Goal: Task Accomplishment & Management: Complete application form

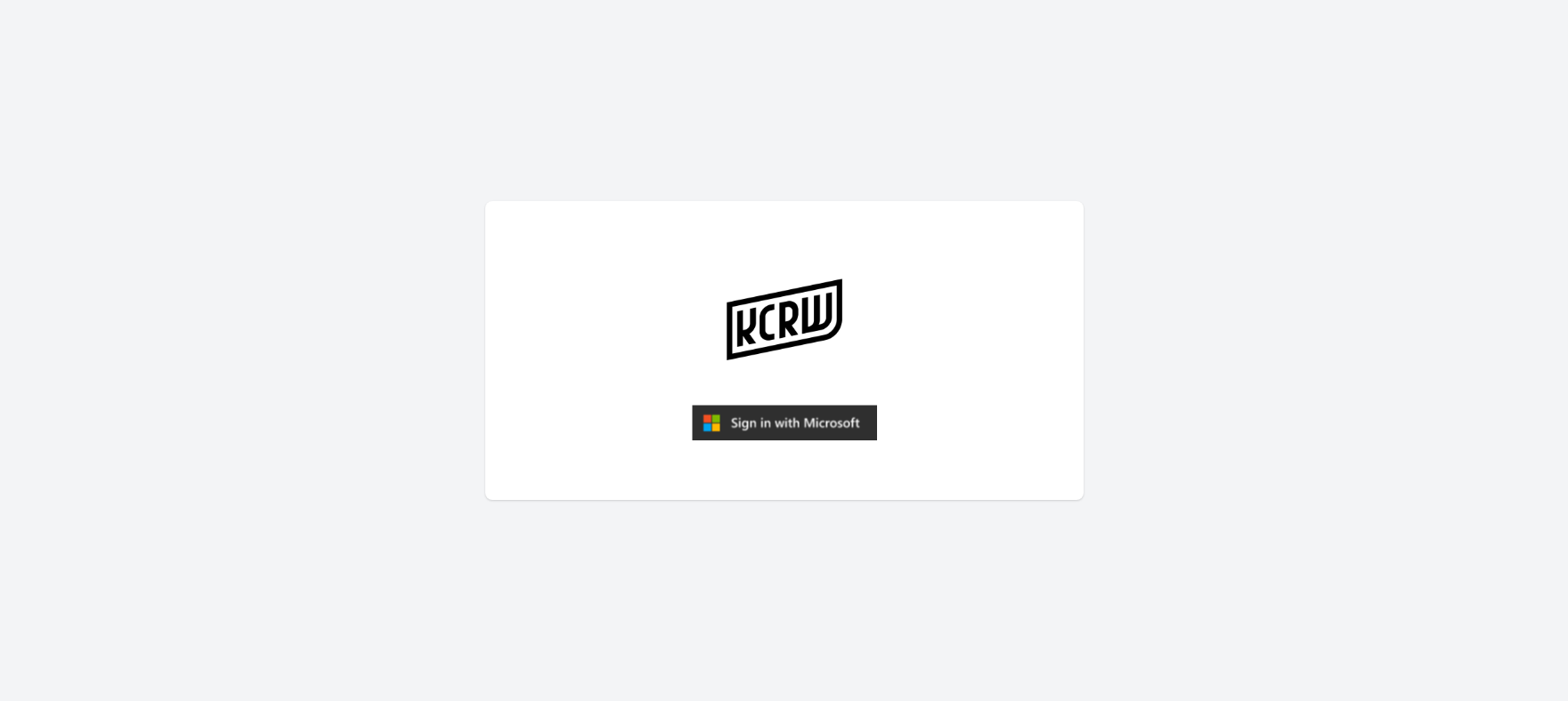
click at [750, 413] on img "submit" at bounding box center [784, 423] width 185 height 36
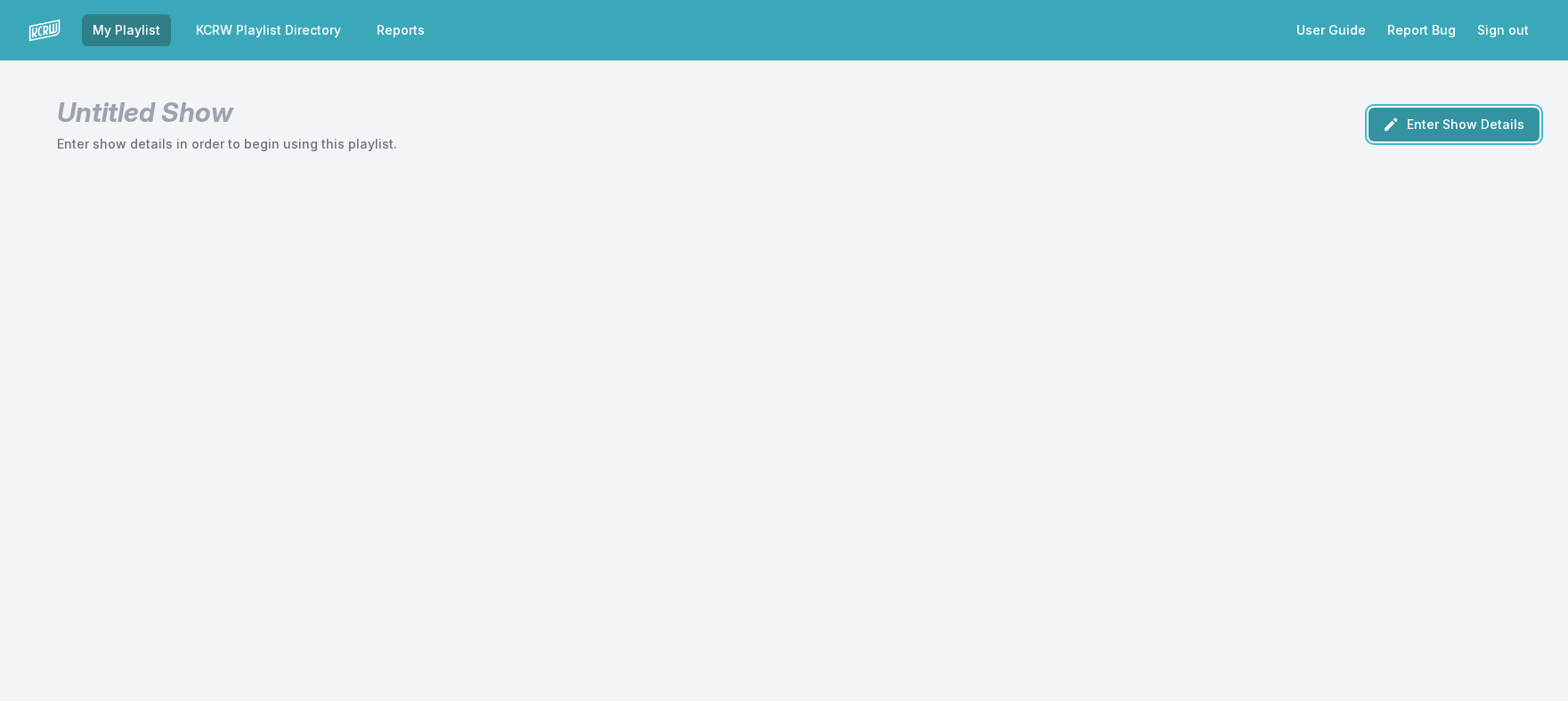
click at [1468, 108] on button "Enter Show Details" at bounding box center [1454, 125] width 171 height 34
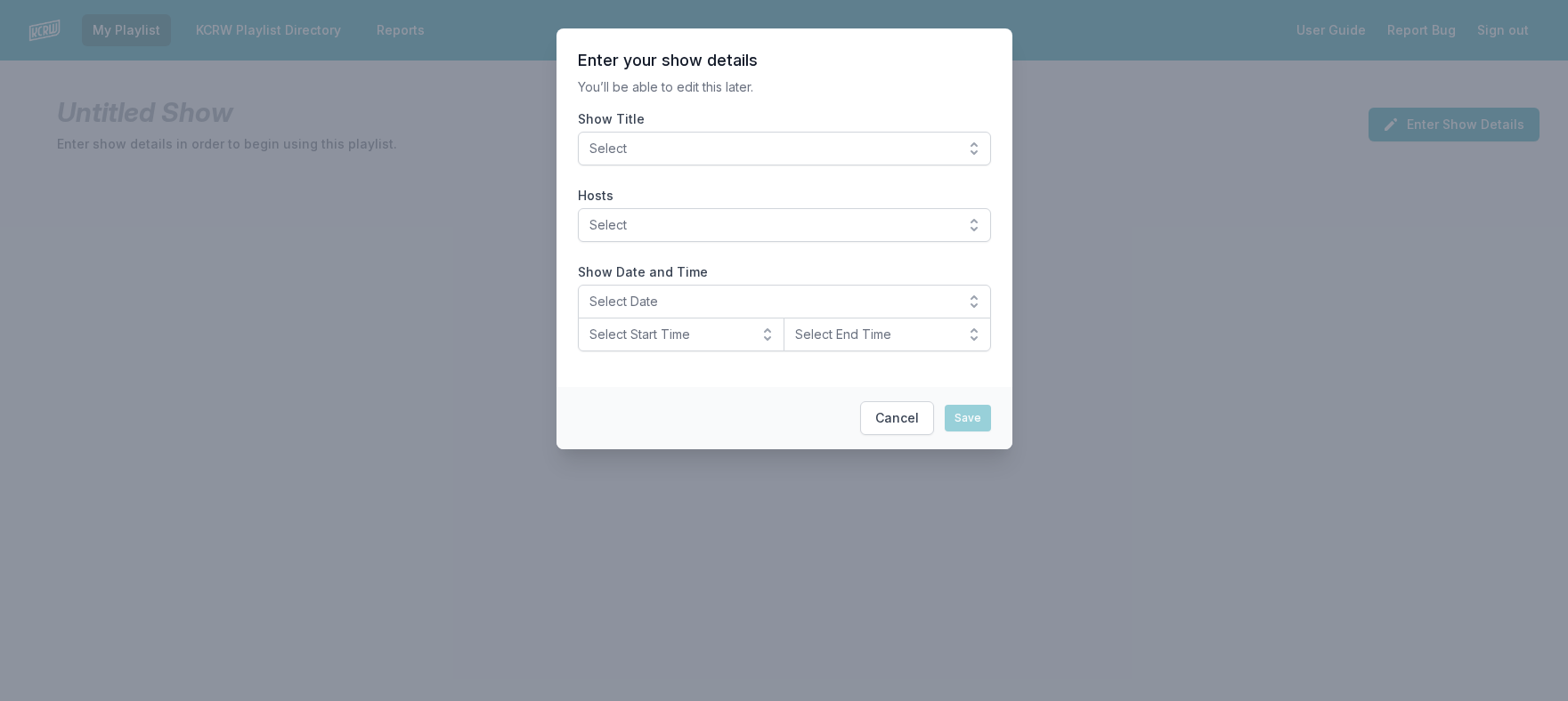
click at [782, 146] on span "Select" at bounding box center [772, 149] width 366 height 18
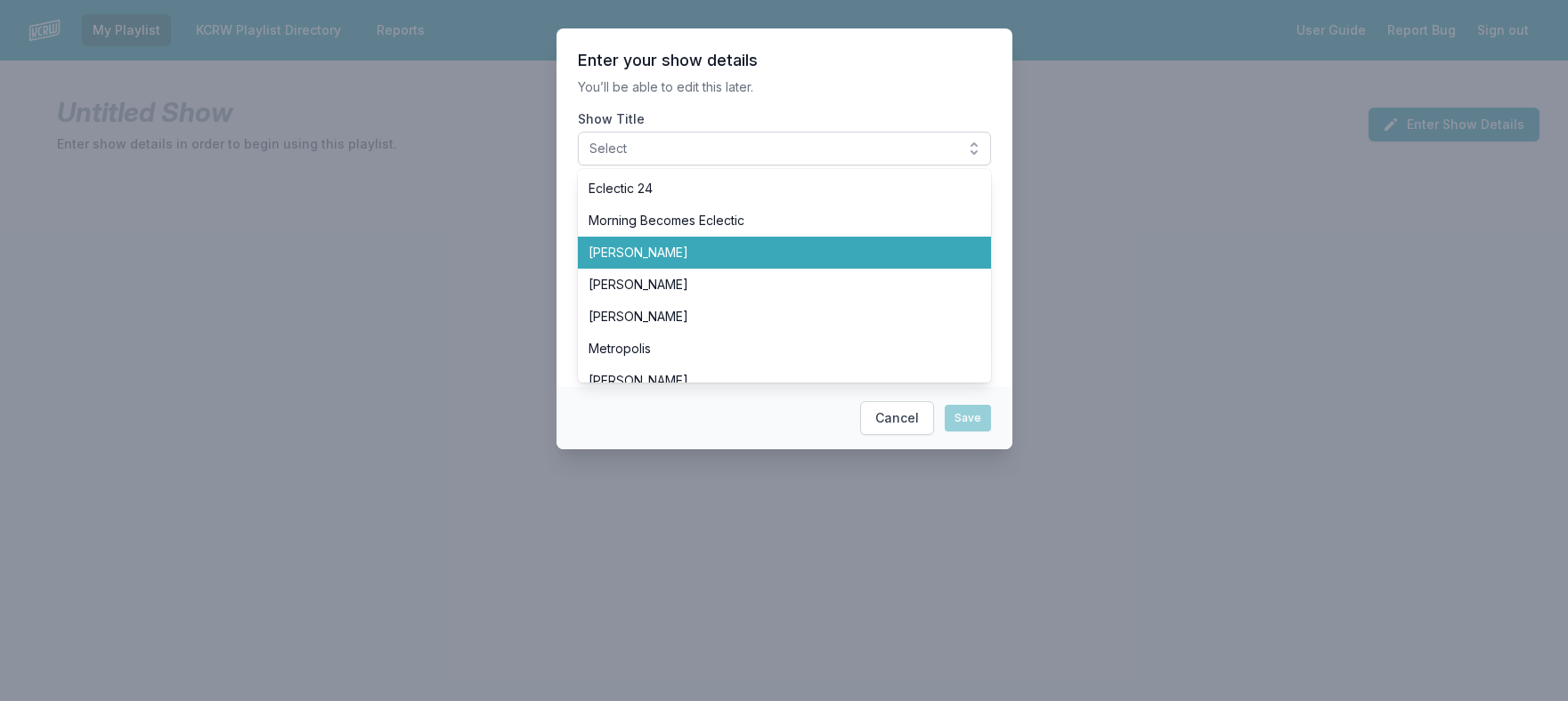
click at [829, 246] on span "[PERSON_NAME]" at bounding box center [774, 252] width 370 height 18
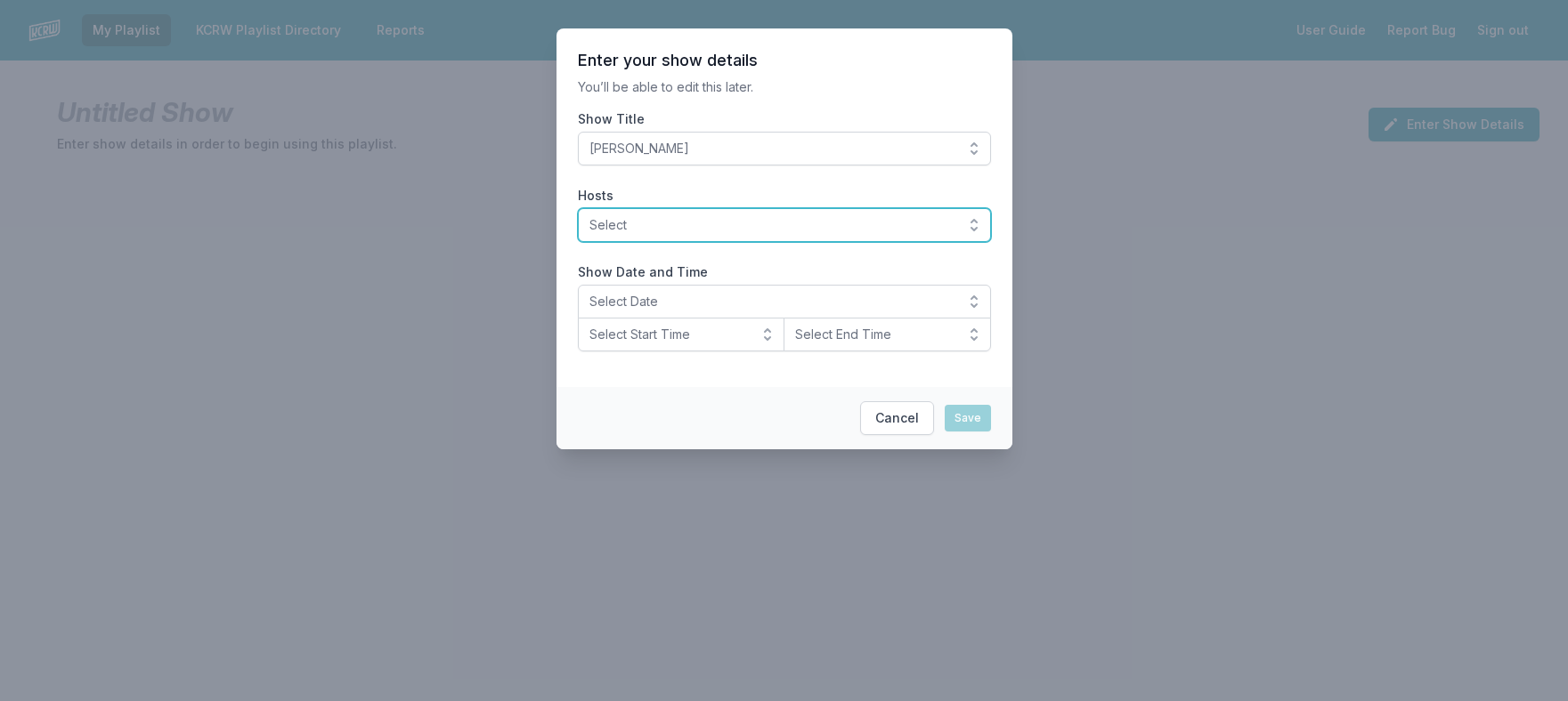
click at [833, 220] on span "Select" at bounding box center [772, 225] width 366 height 18
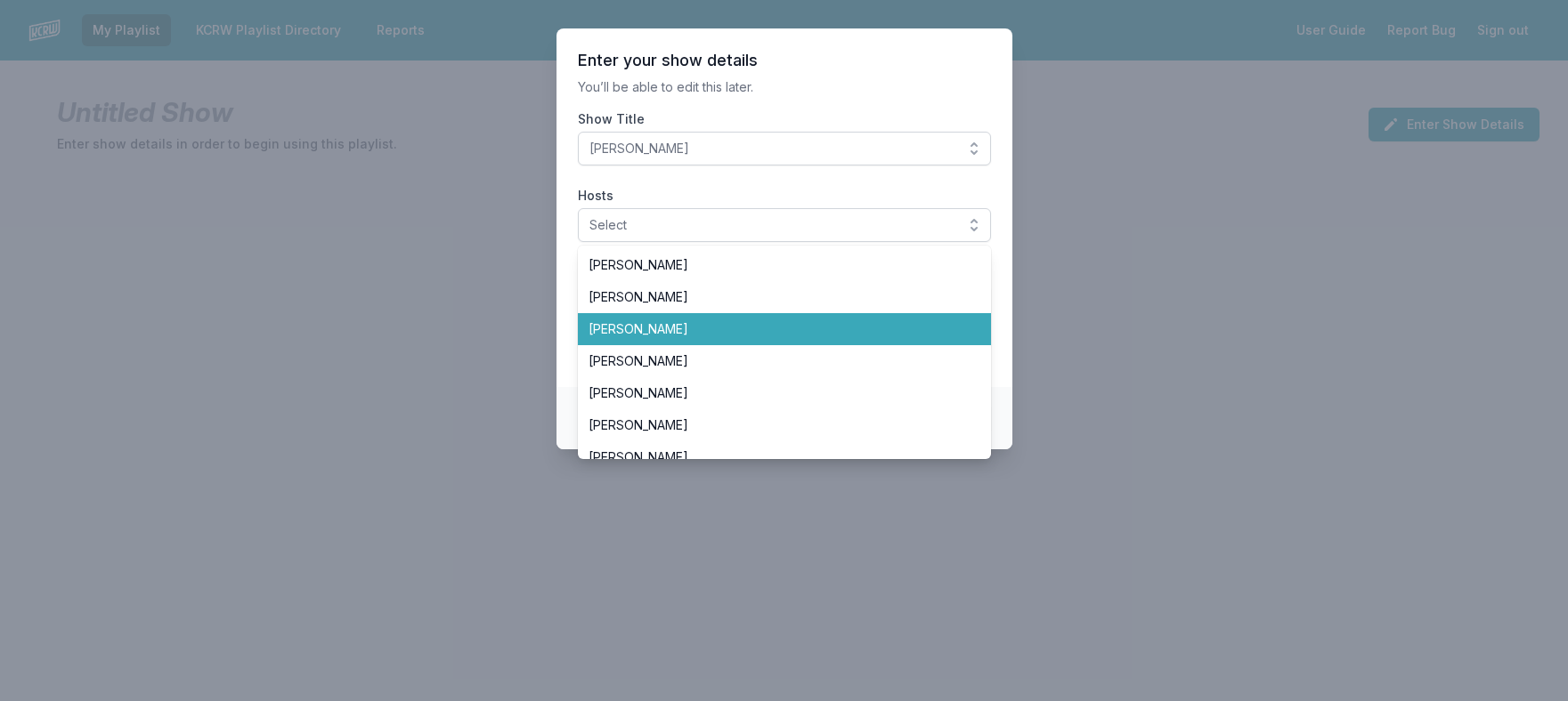
click at [859, 324] on span "Anne Litt" at bounding box center [774, 330] width 370 height 18
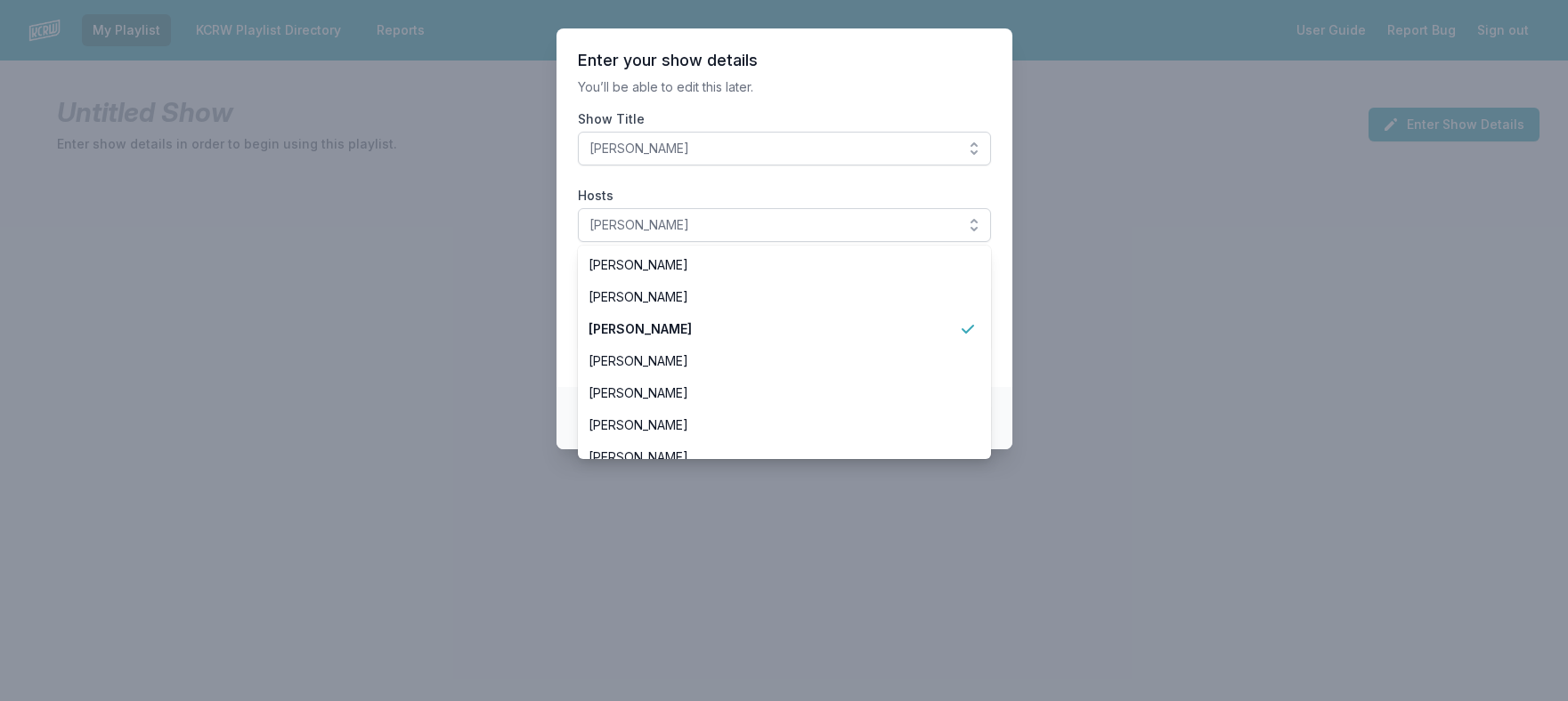
click at [861, 190] on label "Hosts" at bounding box center [784, 196] width 413 height 18
click at [861, 208] on button "Anne Litt" at bounding box center [784, 225] width 413 height 34
click at [846, 186] on section "Enter your show details You’ll be able to edit this later. Show Title Anne Litt…" at bounding box center [784, 208] width 456 height 358
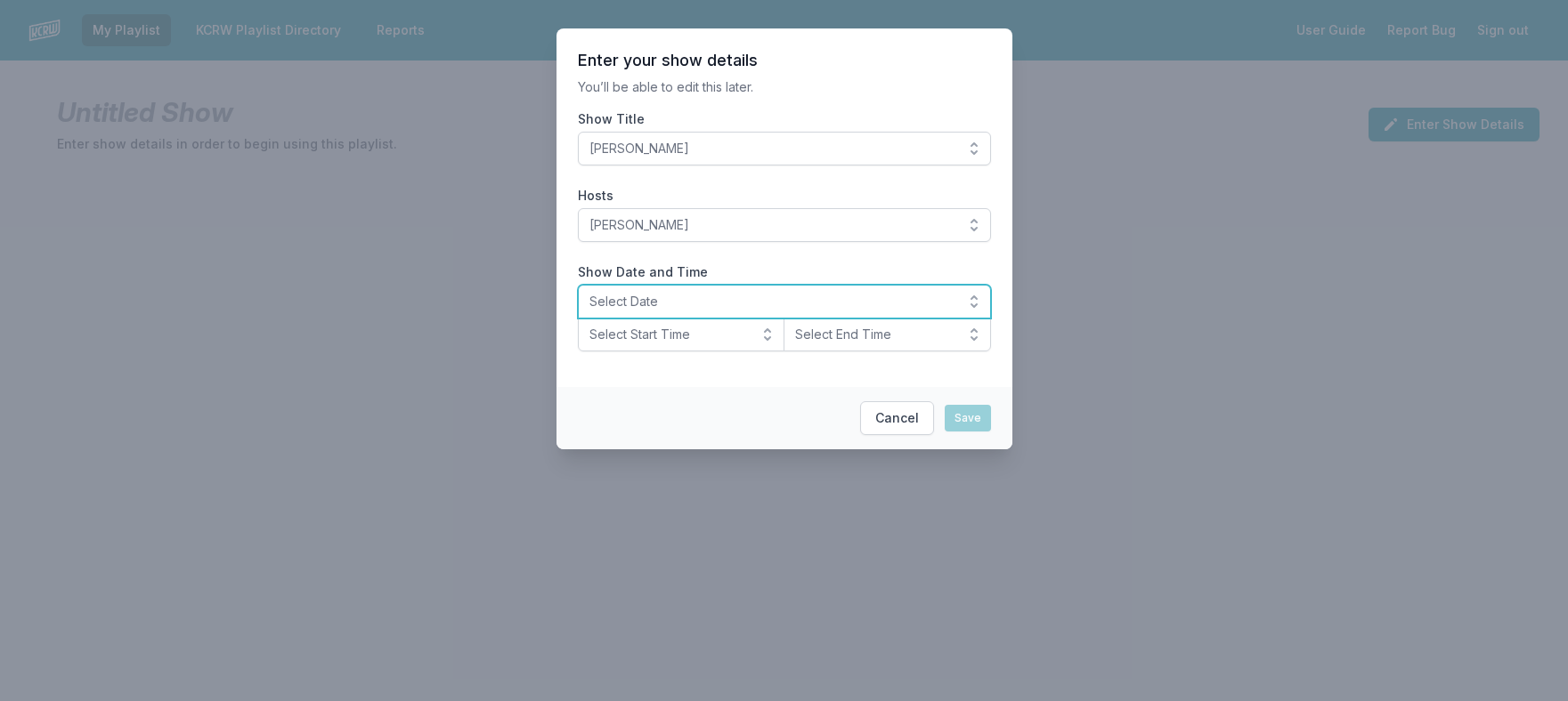
click at [786, 313] on button "Select Date" at bounding box center [784, 302] width 413 height 34
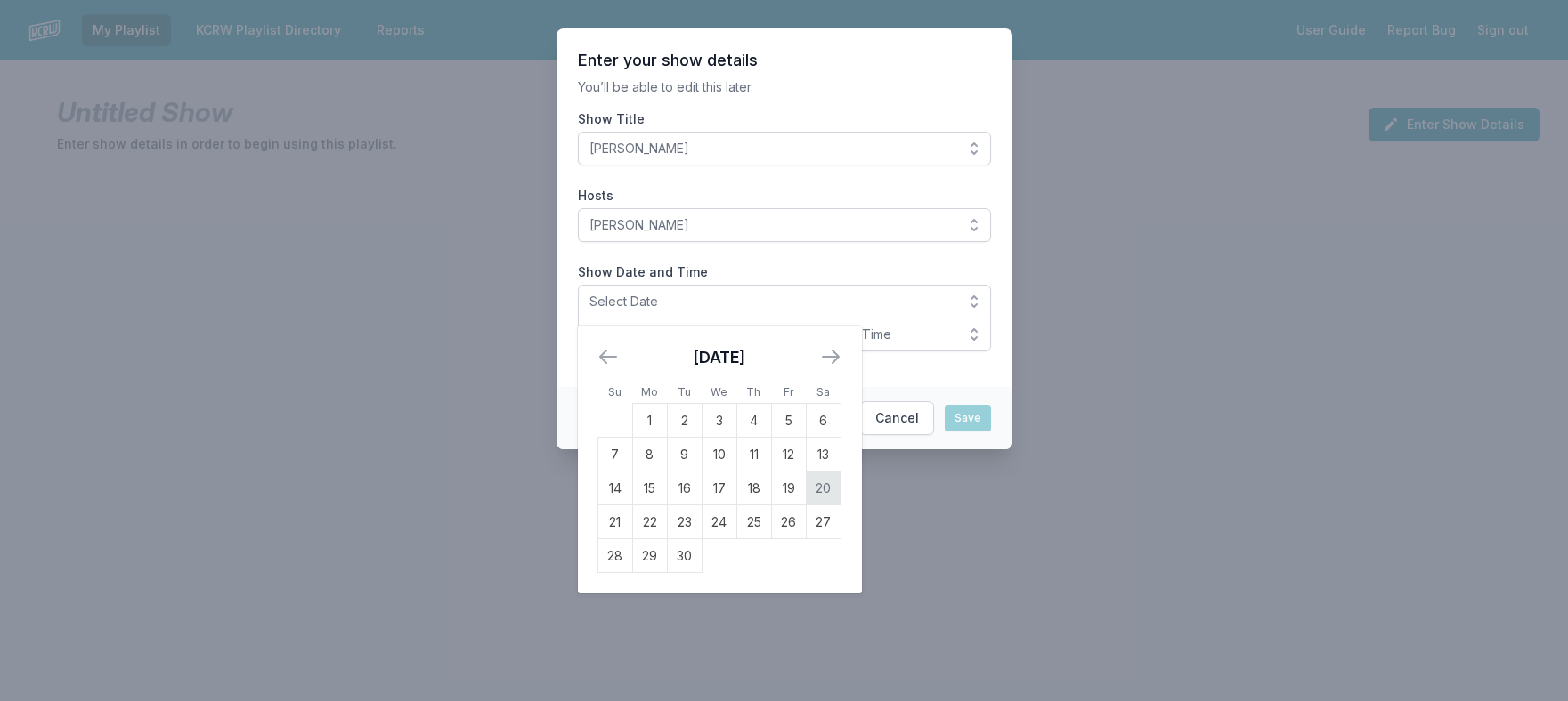
click at [823, 486] on td "20" at bounding box center [823, 488] width 35 height 34
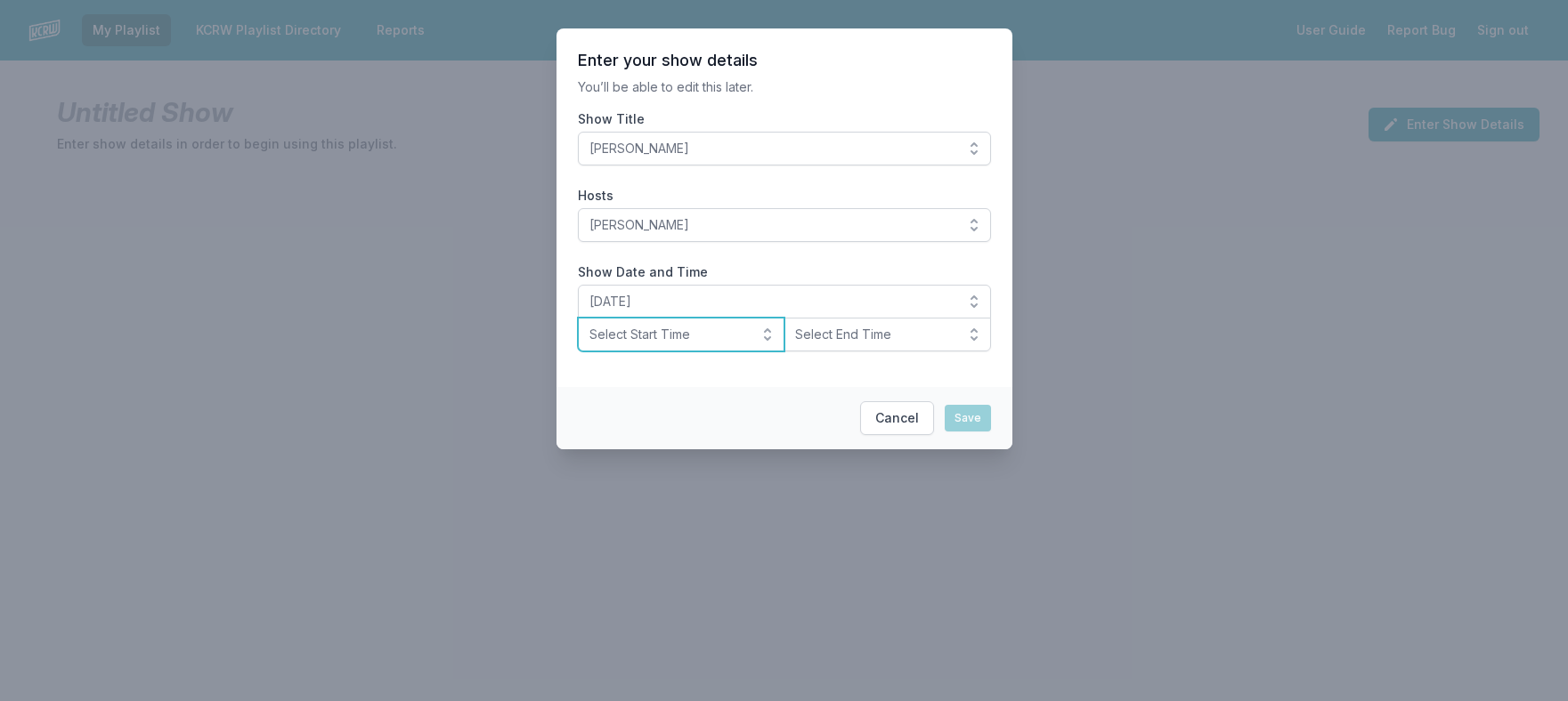
click at [726, 335] on span "Select Start Time" at bounding box center [669, 335] width 159 height 18
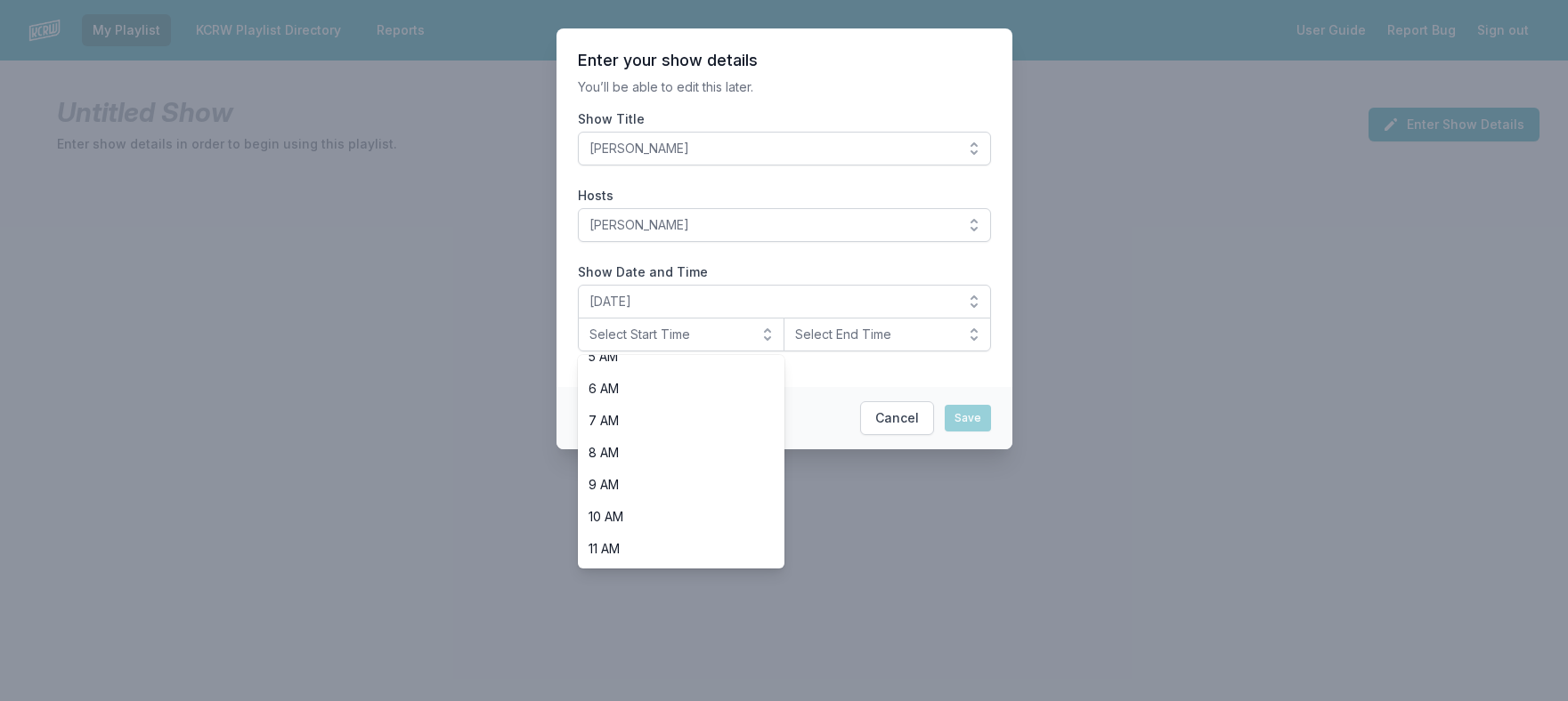
scroll to position [267, 0]
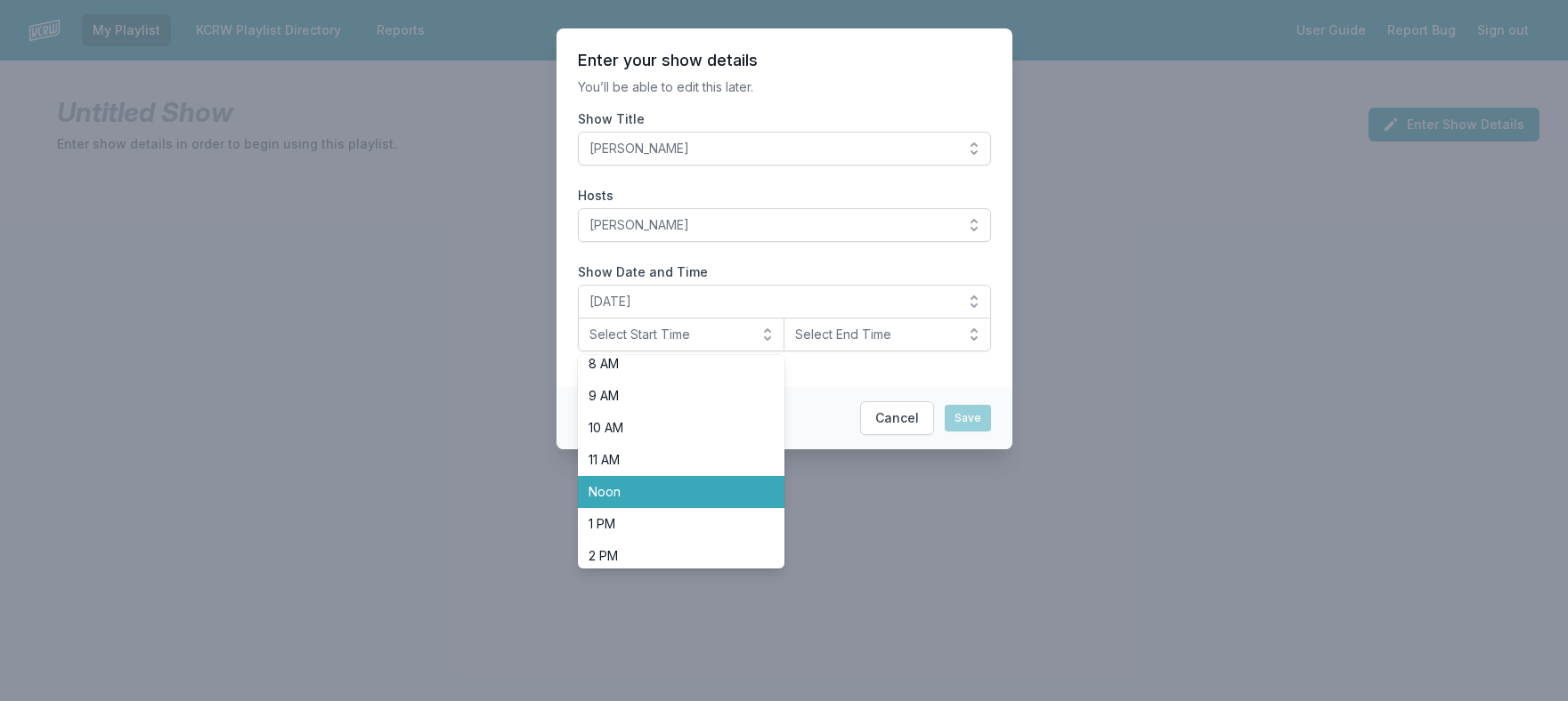
click at [729, 495] on span "Noon" at bounding box center [671, 492] width 164 height 18
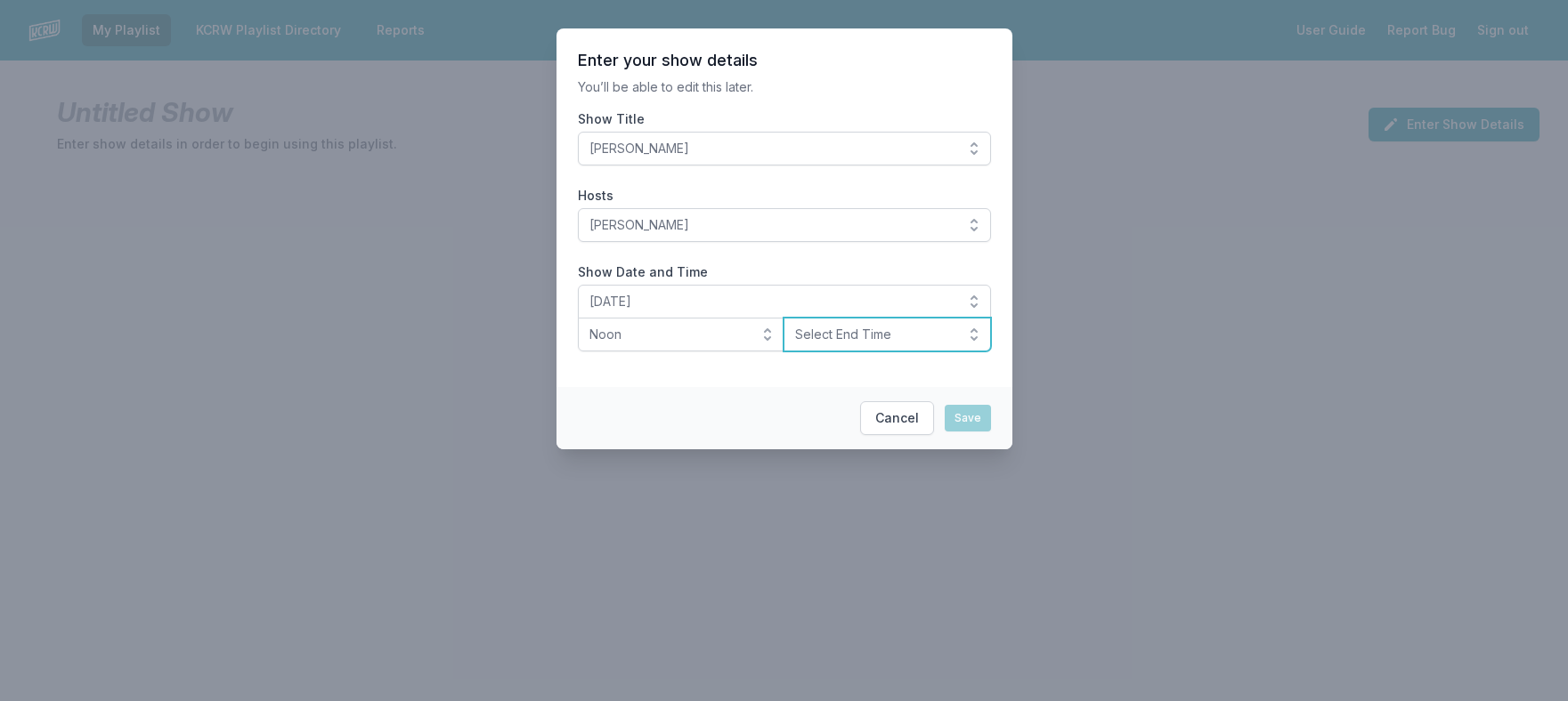
click at [850, 342] on span "Select End Time" at bounding box center [875, 335] width 159 height 18
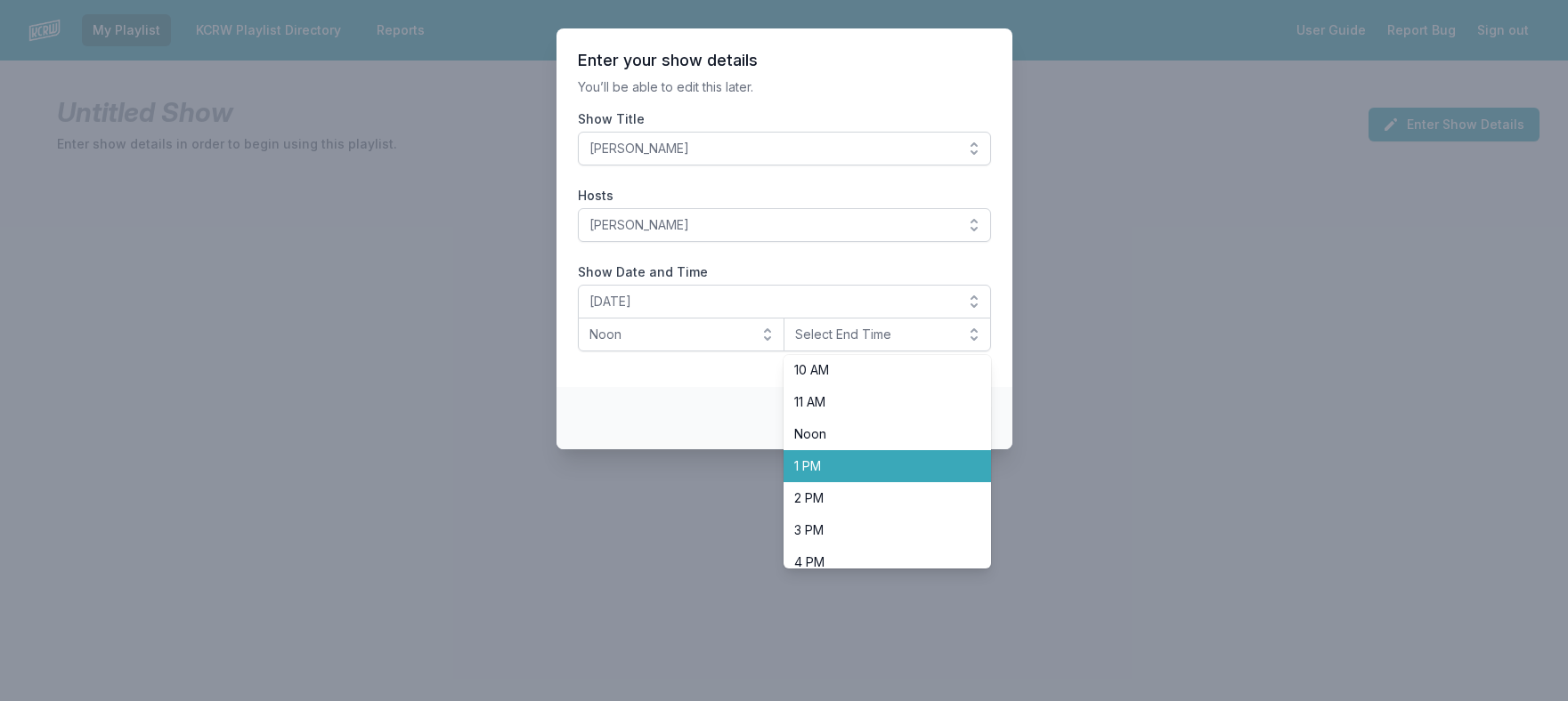
scroll to position [356, 0]
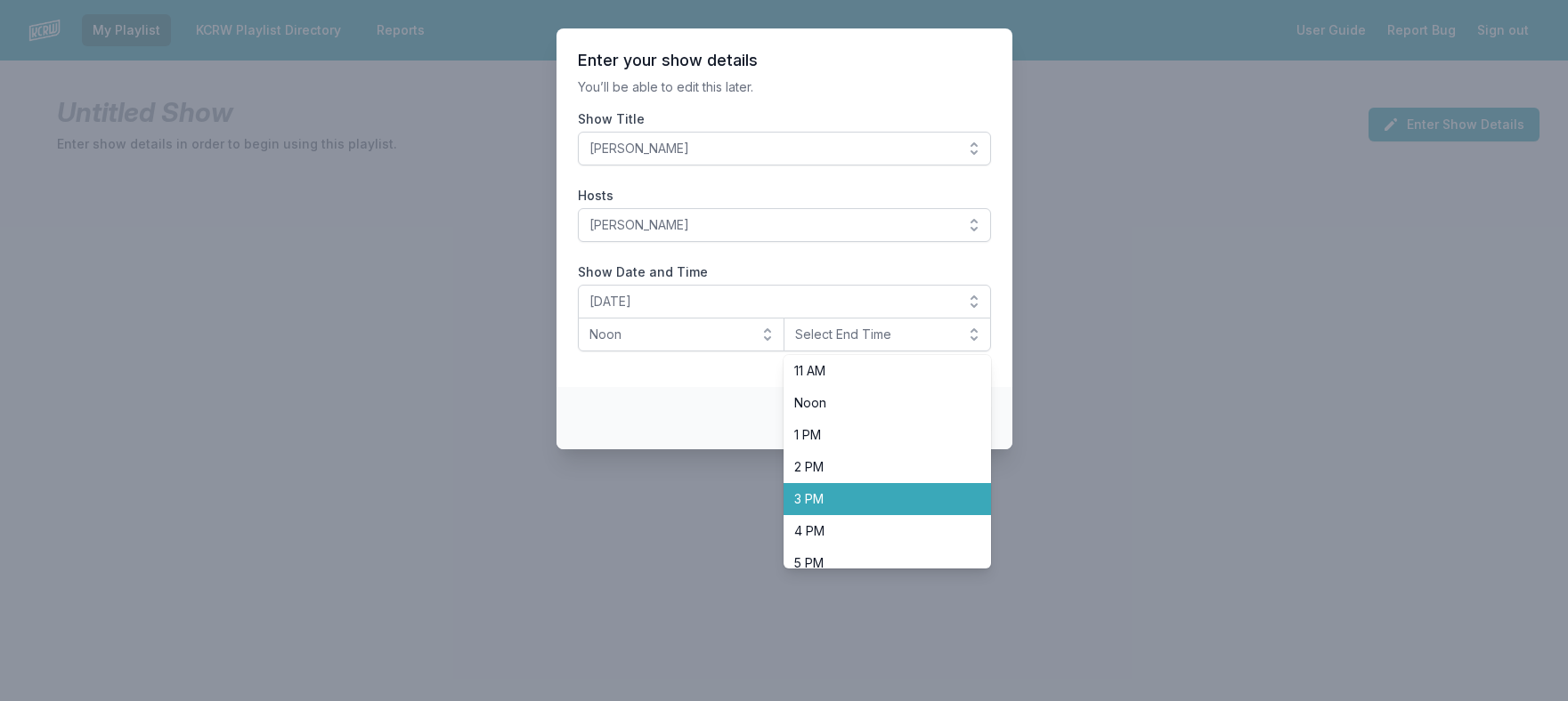
click at [858, 501] on span "3 PM" at bounding box center [877, 499] width 164 height 18
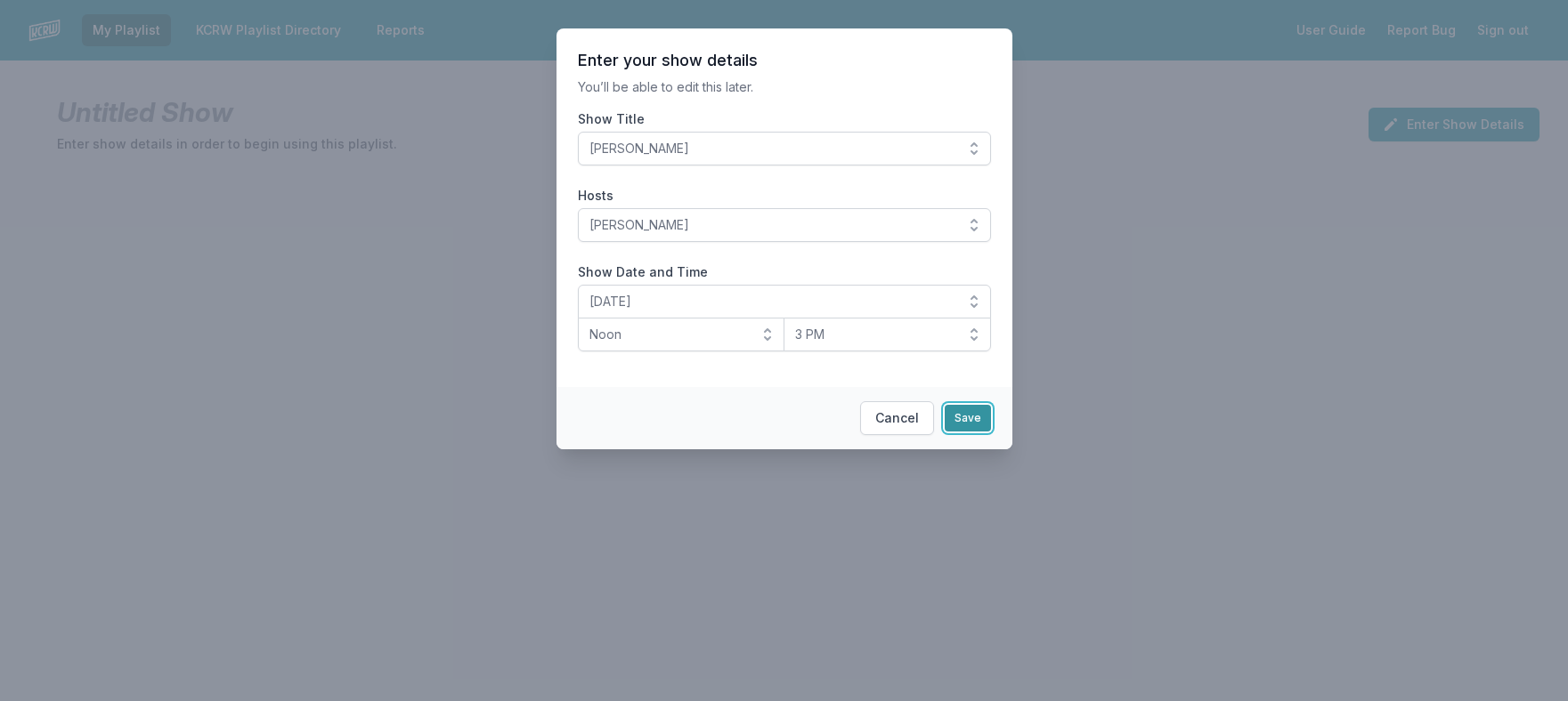
click at [964, 411] on button "Save" at bounding box center [968, 418] width 47 height 27
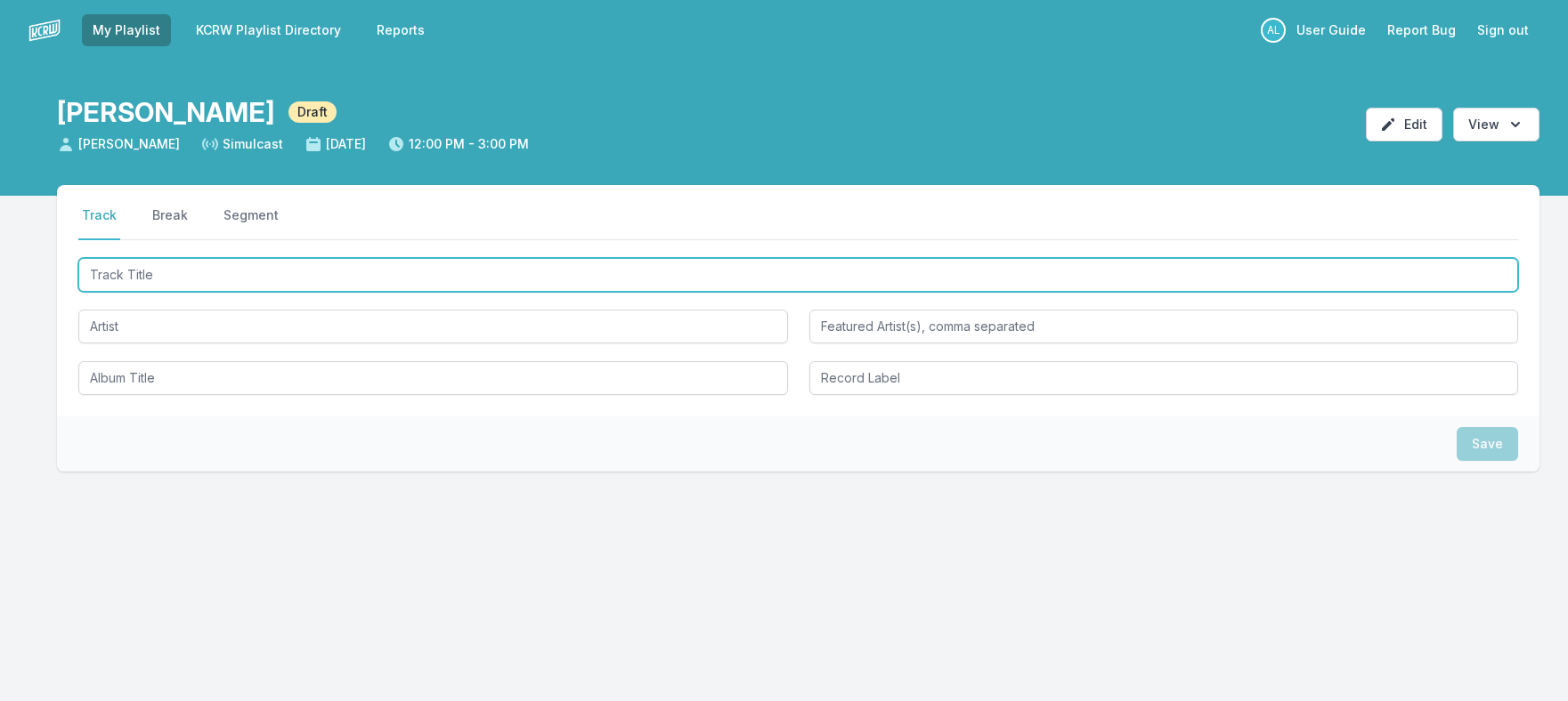
drag, startPoint x: 899, startPoint y: 278, endPoint x: 878, endPoint y: 189, distance: 91.4
click at [898, 277] on input "Track Title" at bounding box center [798, 275] width 1440 height 34
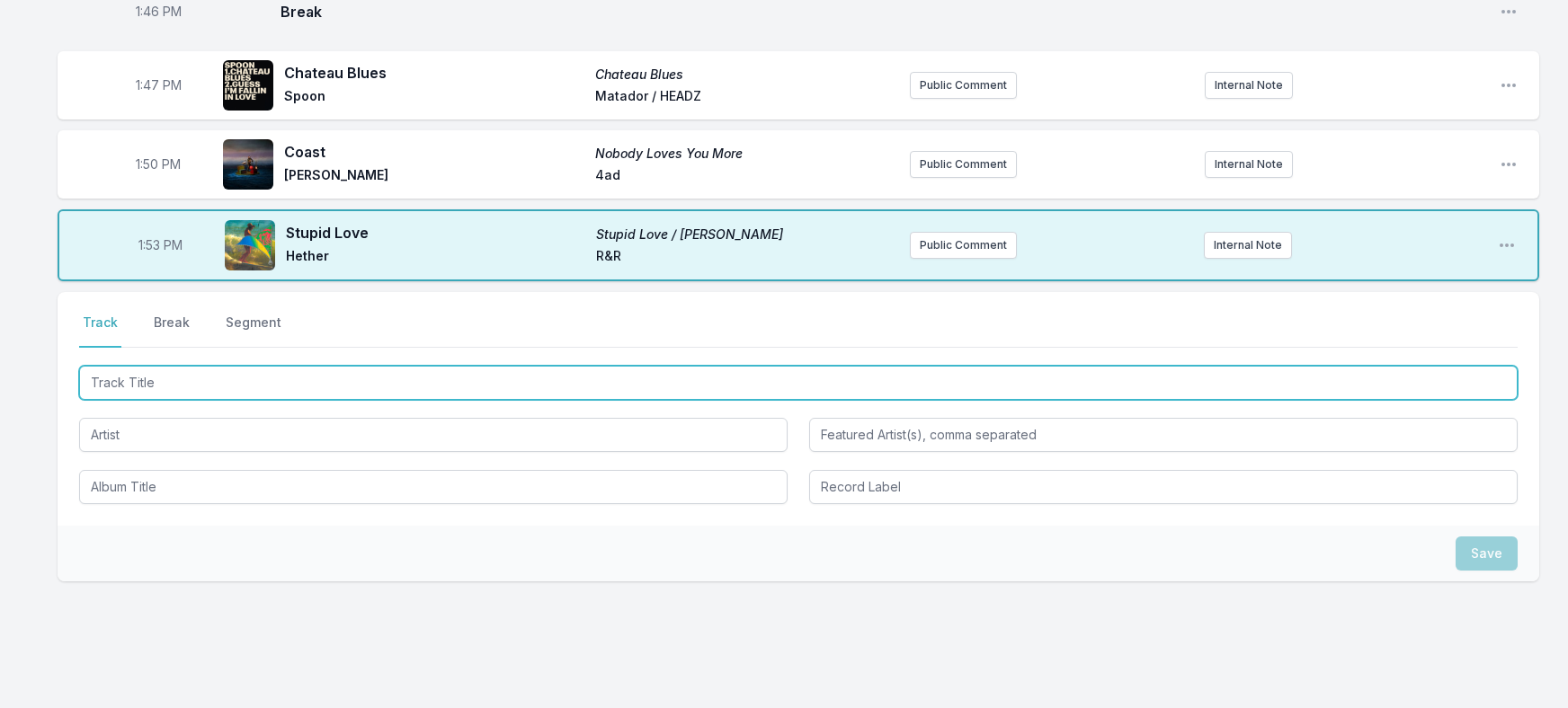
scroll to position [2645, 0]
